Goal: Obtain resource: Download file/media

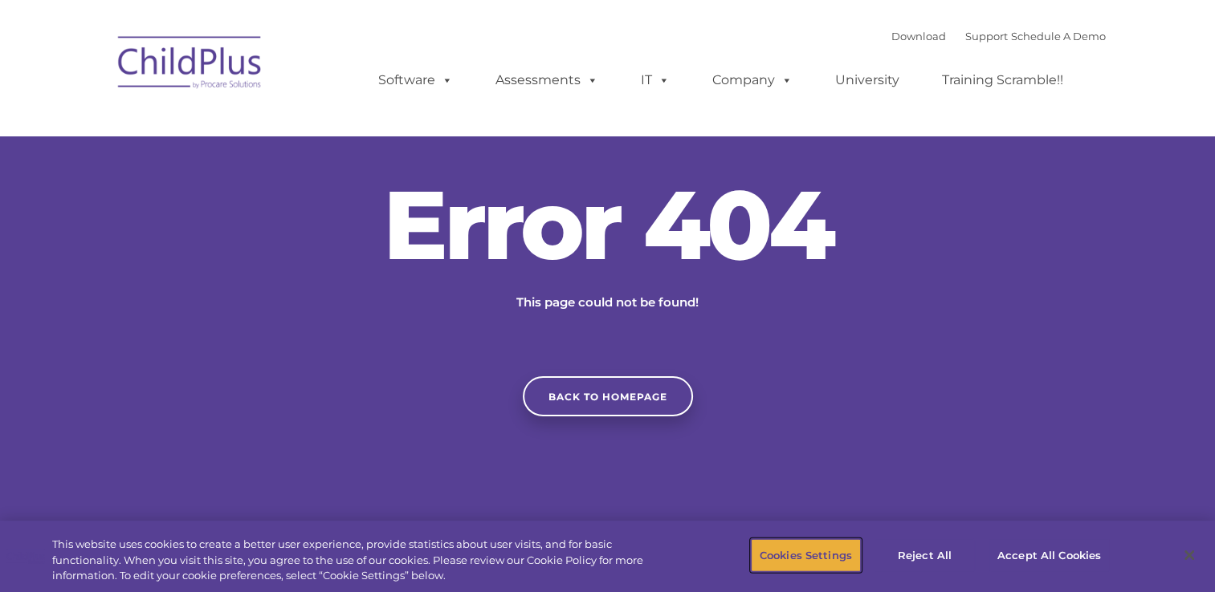
click at [832, 559] on button "Cookies Settings" at bounding box center [806, 556] width 110 height 34
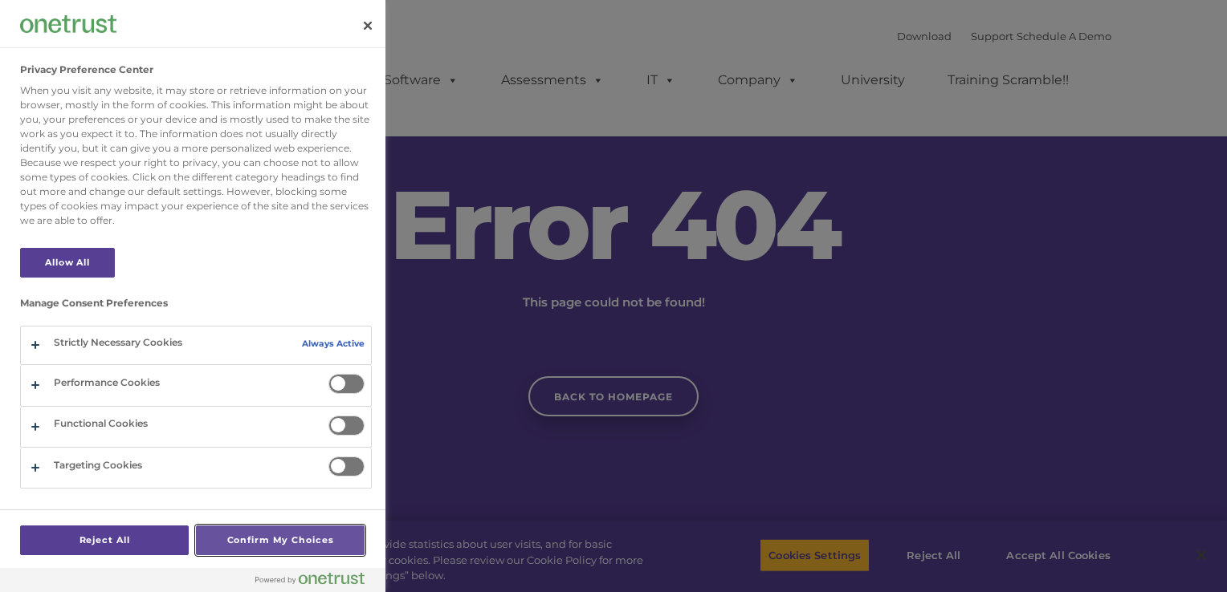
click at [297, 536] on button "Confirm My Choices" at bounding box center [280, 541] width 169 height 30
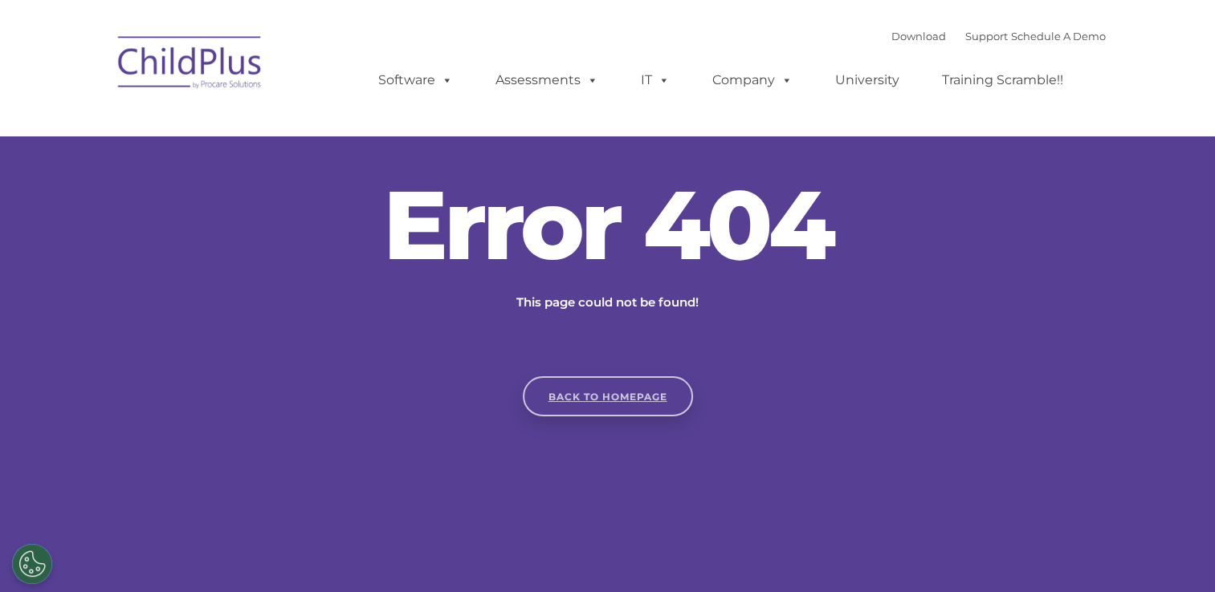
click at [620, 398] on link "Back to homepage" at bounding box center [608, 396] width 170 height 40
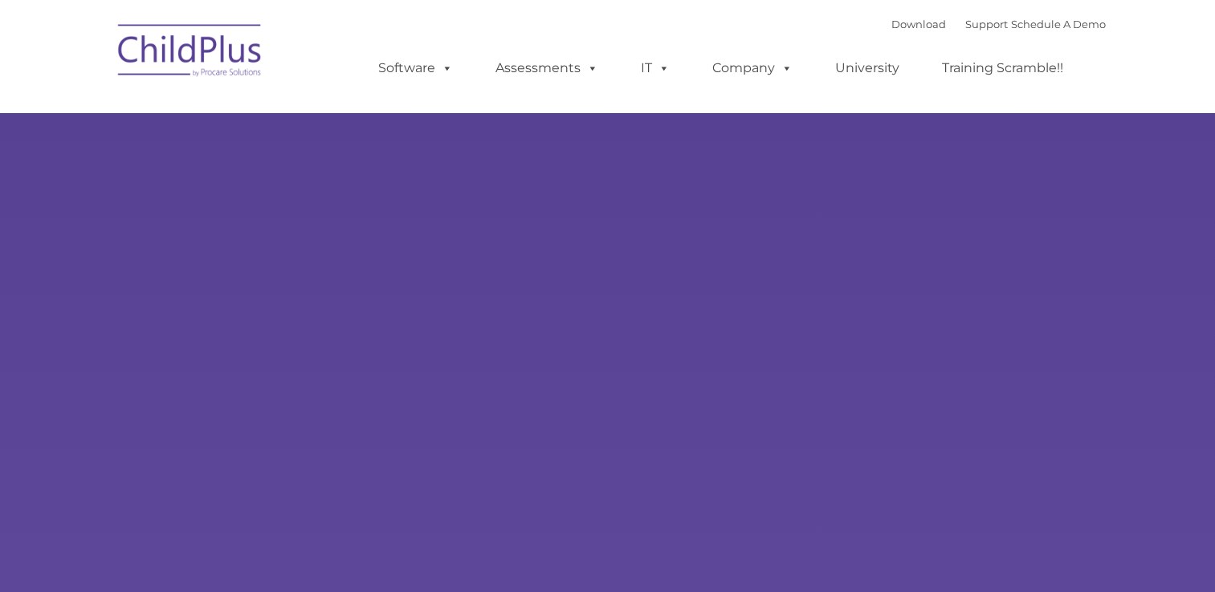
type input ""
select select "MEDIUM"
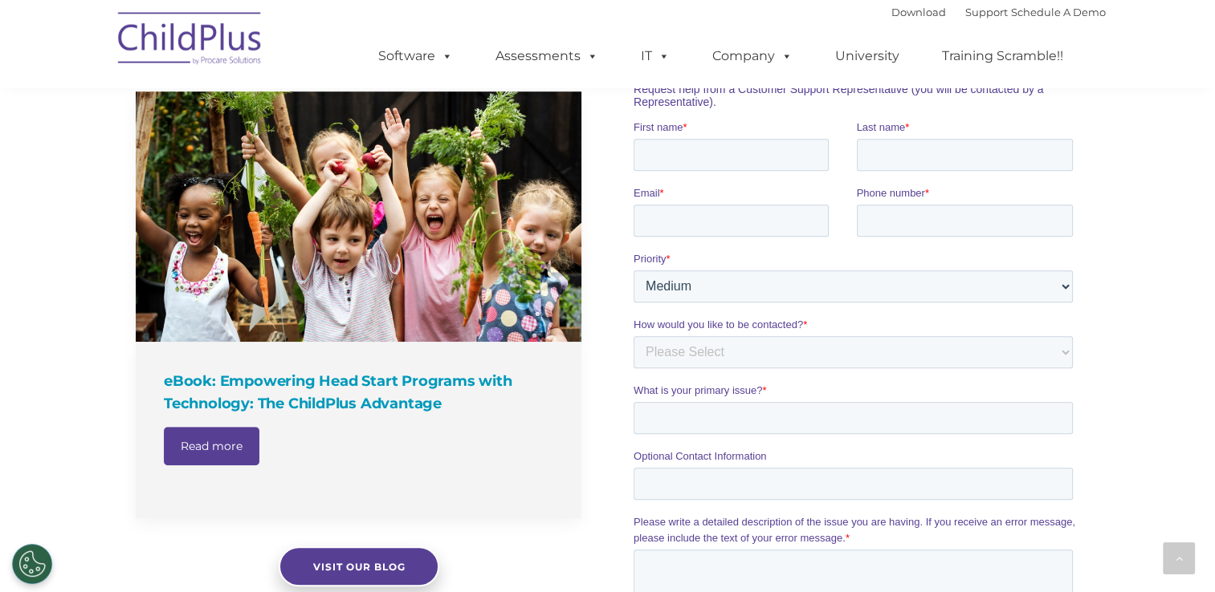
scroll to position [1037, 0]
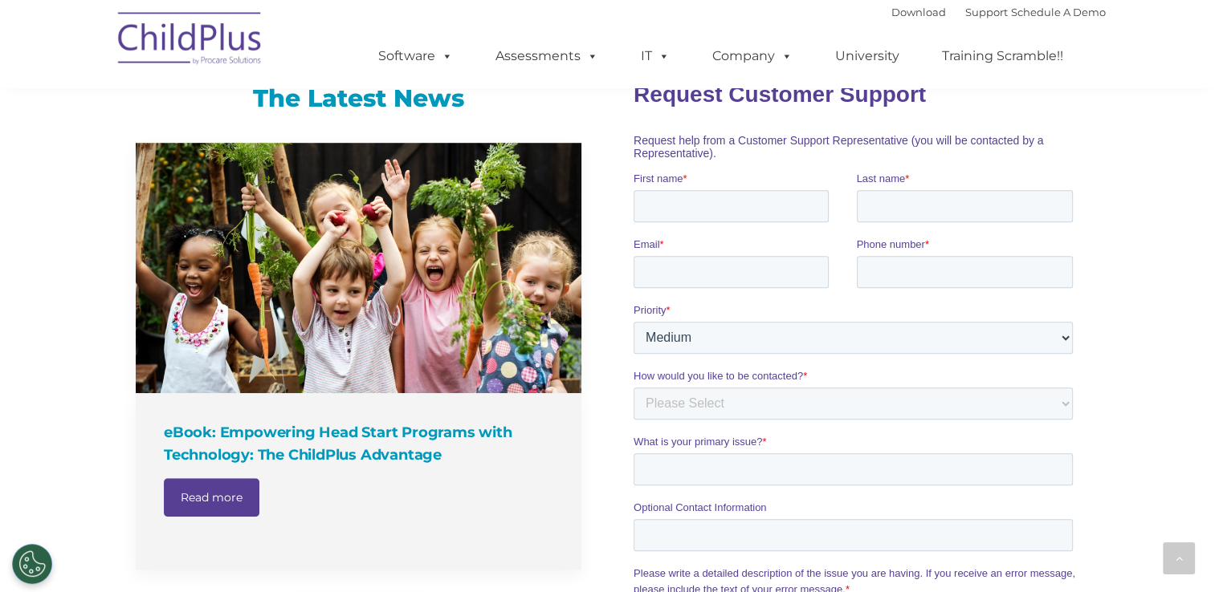
click at [218, 53] on img at bounding box center [190, 41] width 161 height 80
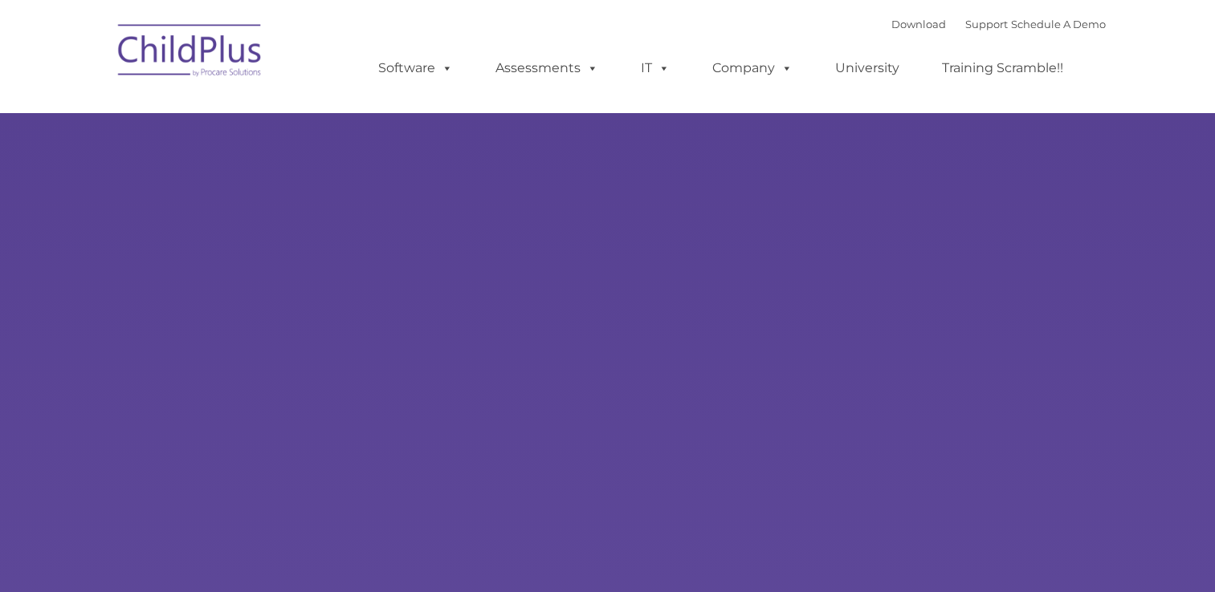
type input ""
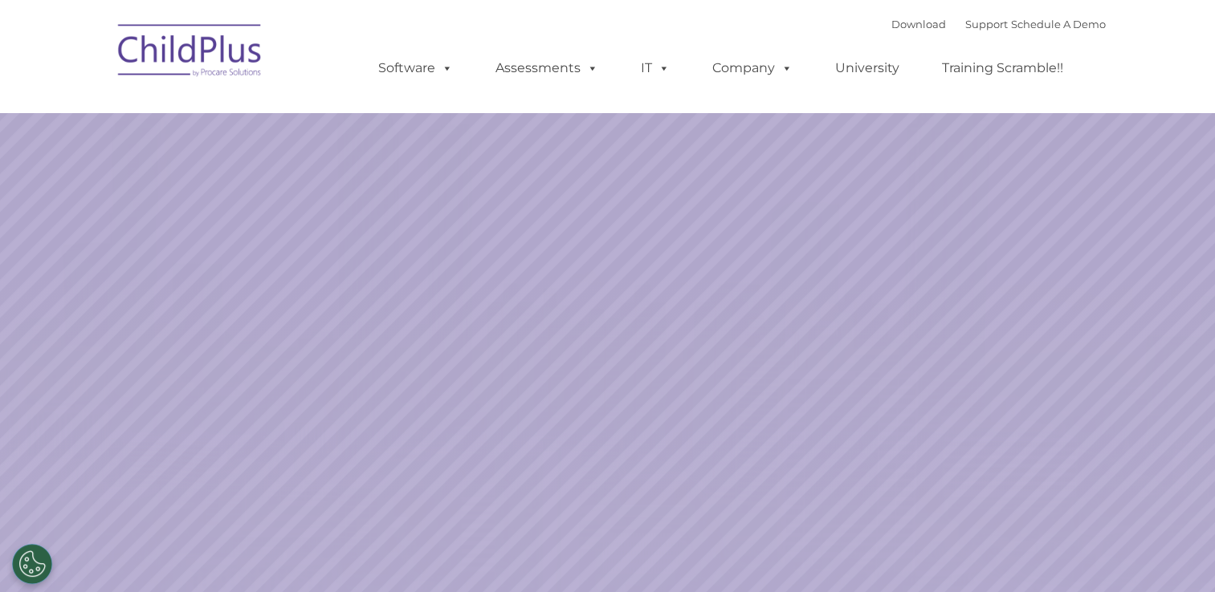
select select "MEDIUM"
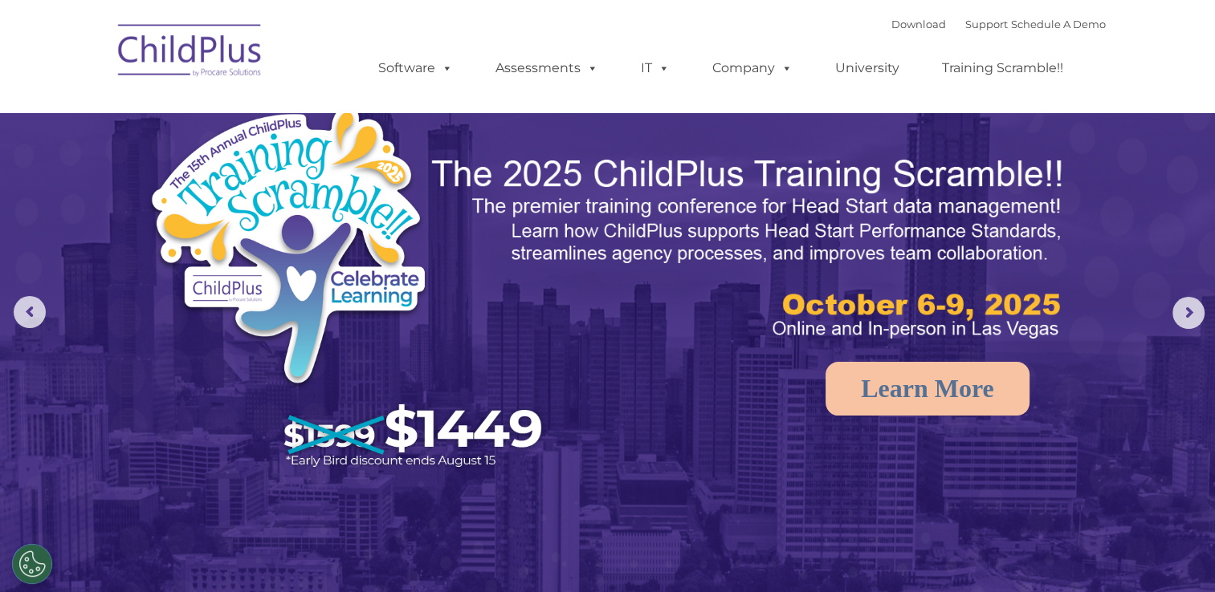
click at [893, 32] on div "Download Support | Schedule A Demo " at bounding box center [998, 24] width 214 height 24
click at [898, 21] on link "Download" at bounding box center [918, 24] width 55 height 13
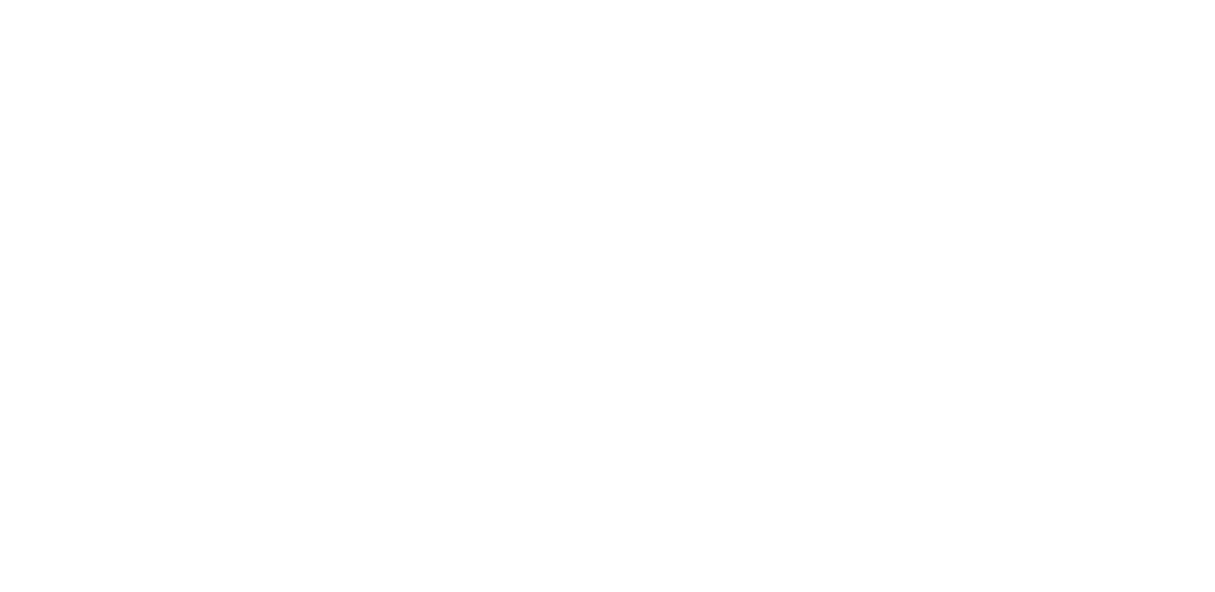
type input ""
